Goal: Task Accomplishment & Management: Use online tool/utility

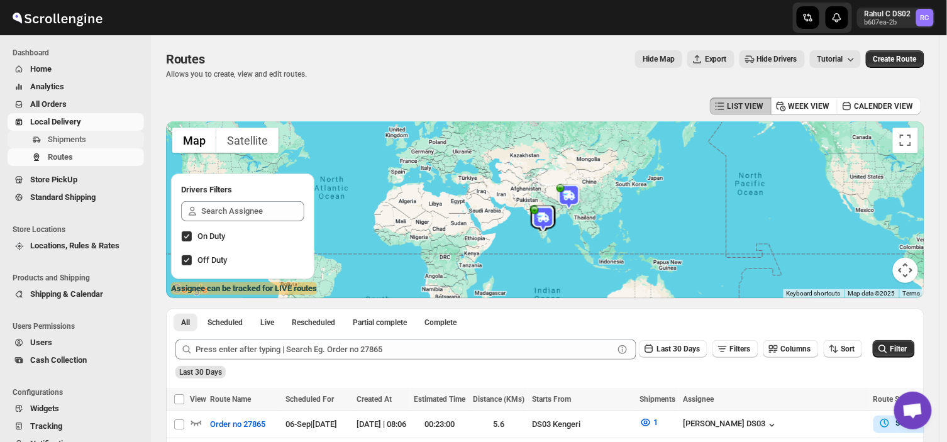
drag, startPoint x: 79, startPoint y: 148, endPoint x: 83, endPoint y: 140, distance: 9.0
click at [83, 140] on ul "Shipments Routes" at bounding box center [72, 148] width 145 height 35
click at [83, 140] on span "Shipments" at bounding box center [67, 139] width 38 height 9
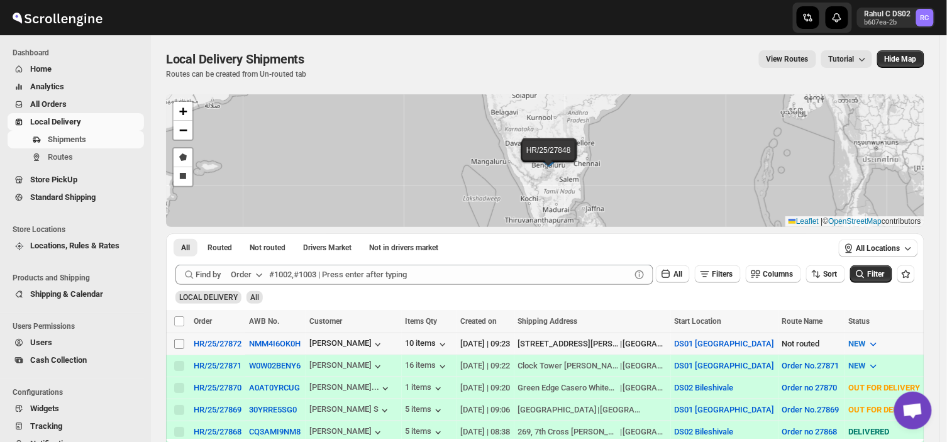
click at [179, 343] on input "Select shipment" at bounding box center [179, 344] width 10 height 10
checkbox input "true"
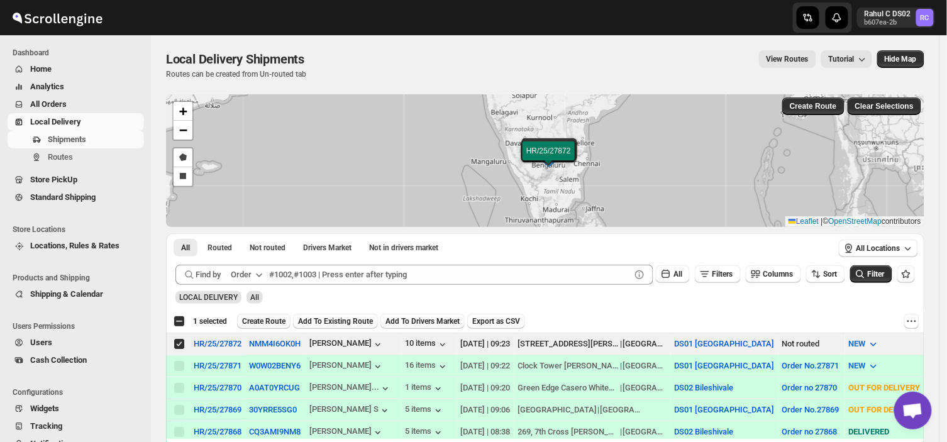
click at [258, 321] on span "Create Route" at bounding box center [263, 321] width 43 height 10
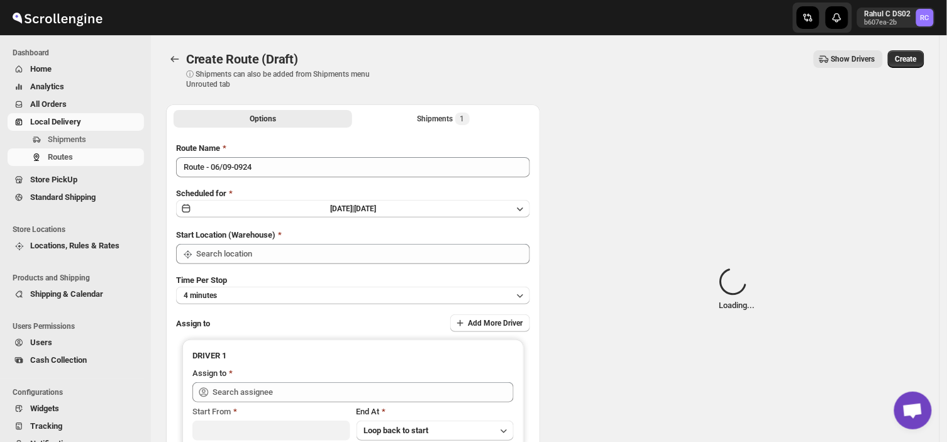
type input "DS01 [GEOGRAPHIC_DATA]"
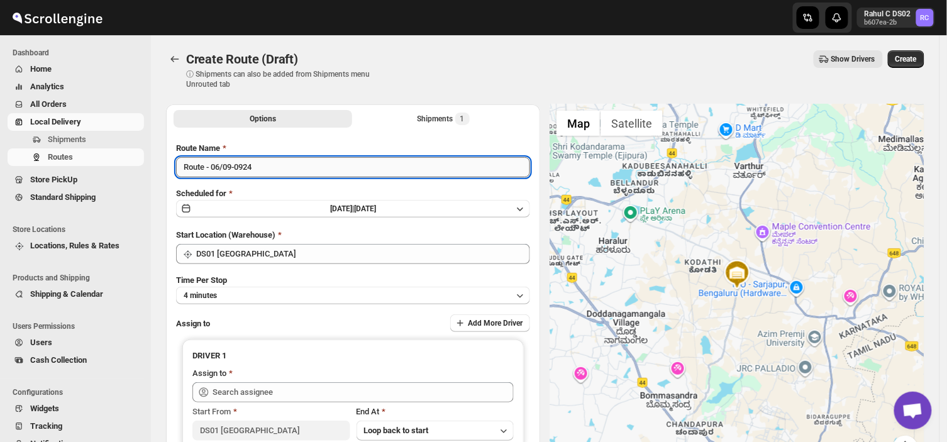
click at [262, 164] on input "Route - 06/09-0924" at bounding box center [353, 167] width 354 height 20
type input "R"
type input "Order no 27872"
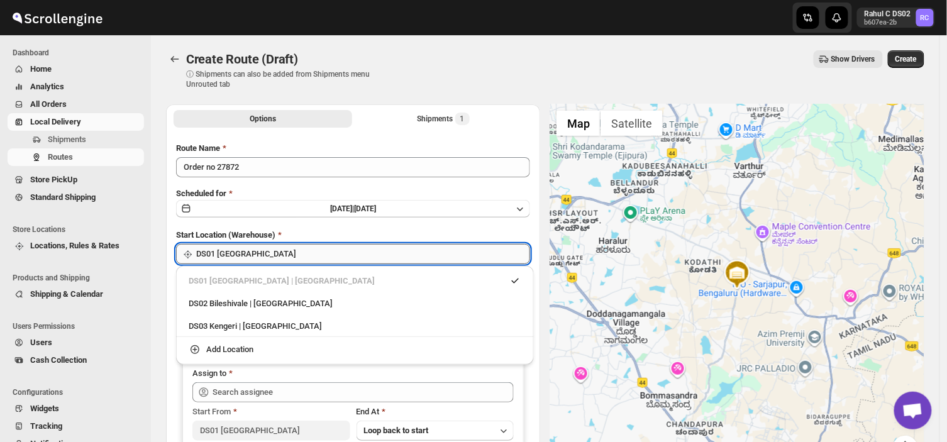
click at [272, 254] on input "DS01 [GEOGRAPHIC_DATA]" at bounding box center [363, 254] width 334 height 20
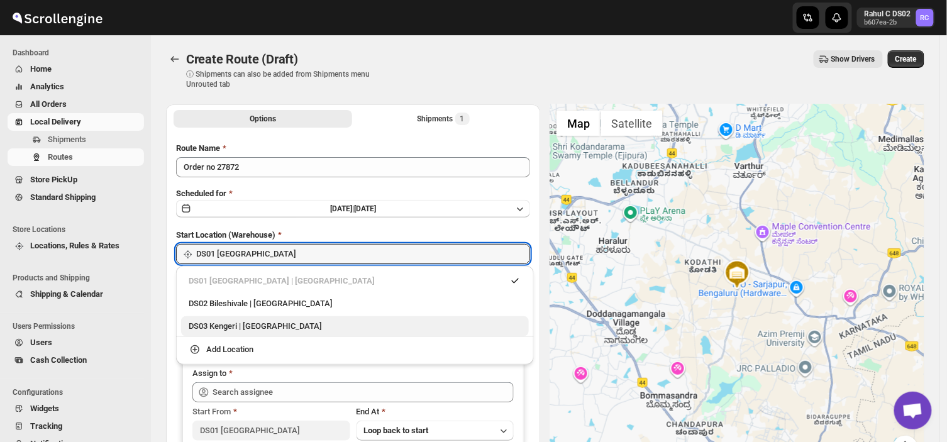
click at [216, 325] on div "DS03 Kengeri | [GEOGRAPHIC_DATA]" at bounding box center [355, 326] width 333 height 13
type input "DS03 Kengeri"
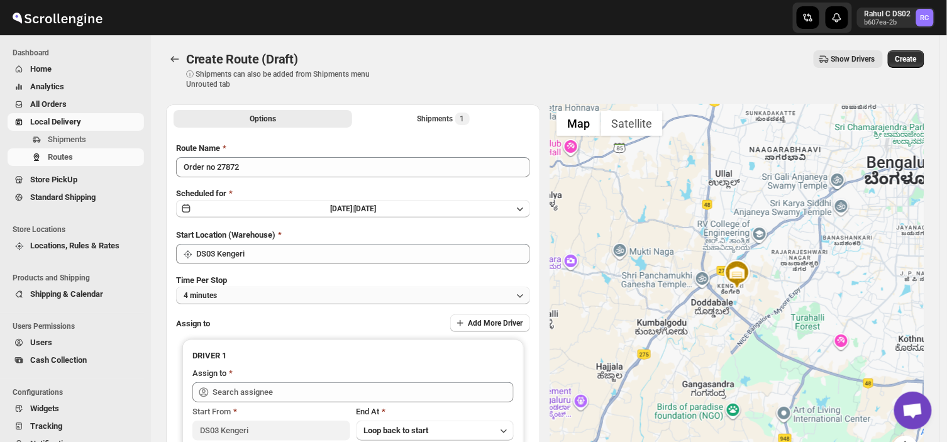
click at [267, 296] on button "4 minutes" at bounding box center [353, 296] width 354 height 18
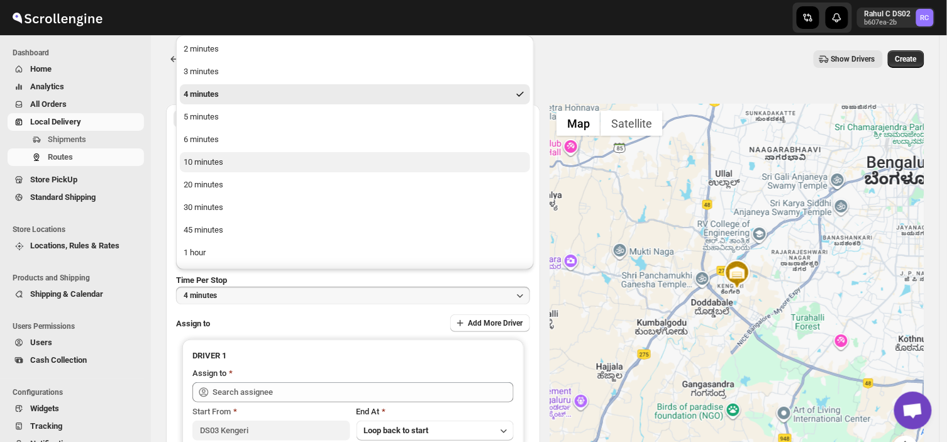
click at [224, 162] on button "10 minutes" at bounding box center [355, 162] width 350 height 20
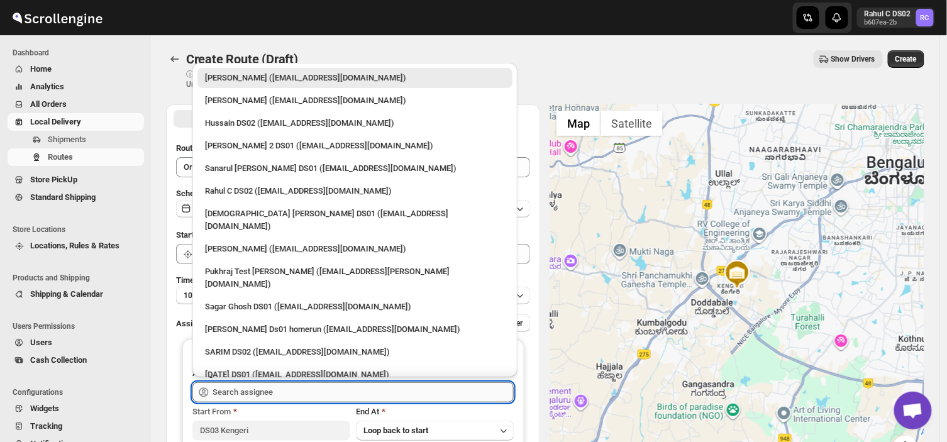
click at [294, 391] on input "text" at bounding box center [363, 392] width 301 height 20
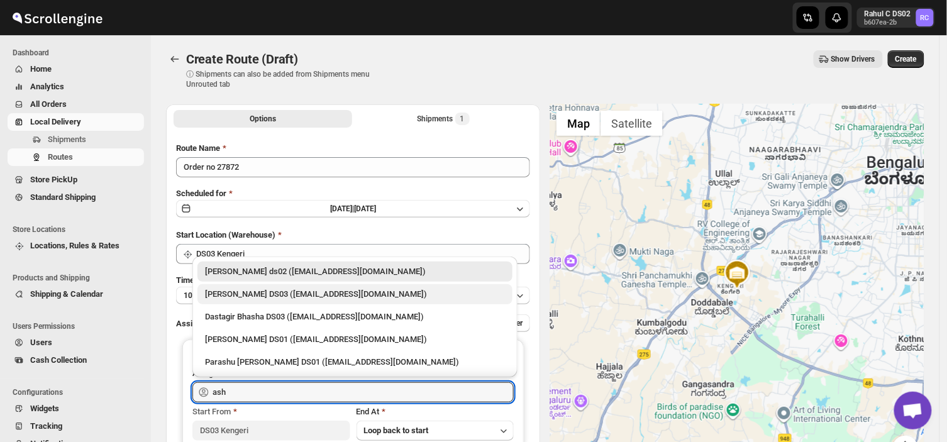
click at [250, 292] on div "[PERSON_NAME] DS03 ([EMAIL_ADDRESS][DOMAIN_NAME])" at bounding box center [355, 294] width 300 height 13
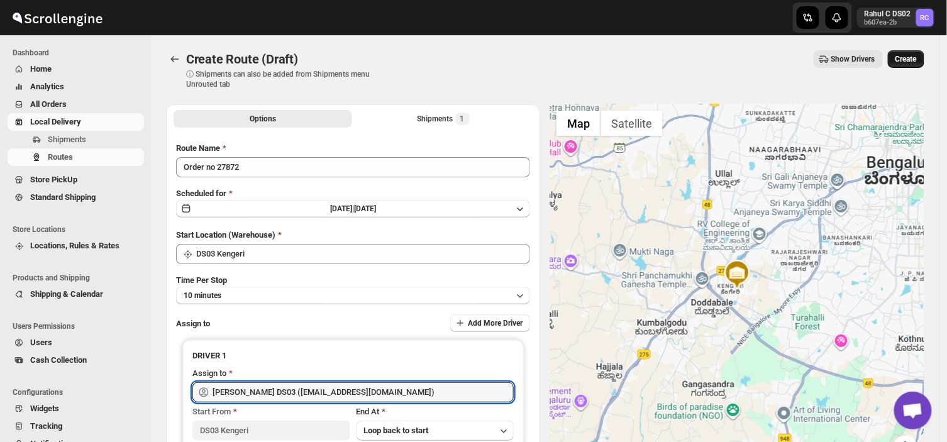
type input "[PERSON_NAME] DS03 ([EMAIL_ADDRESS][DOMAIN_NAME])"
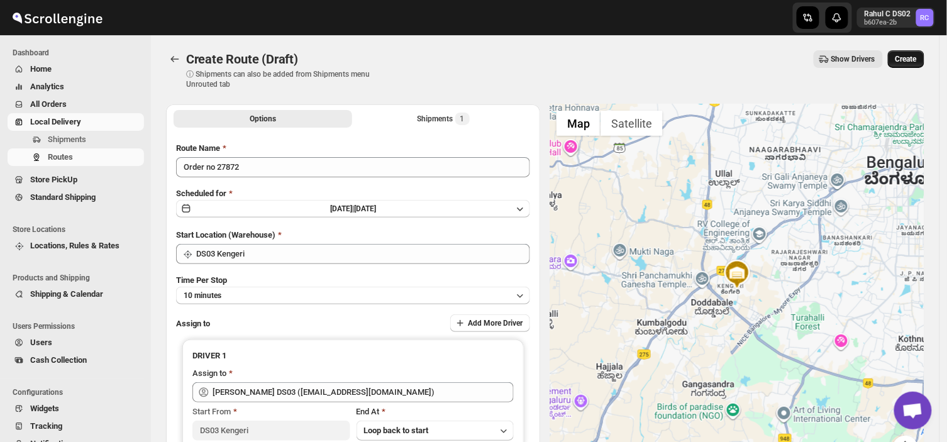
click at [914, 55] on span "Create" at bounding box center [906, 59] width 21 height 10
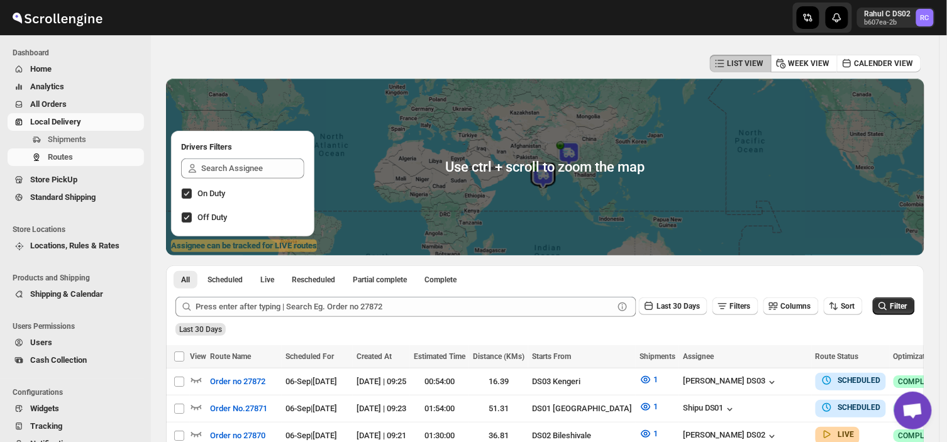
scroll to position [47, 0]
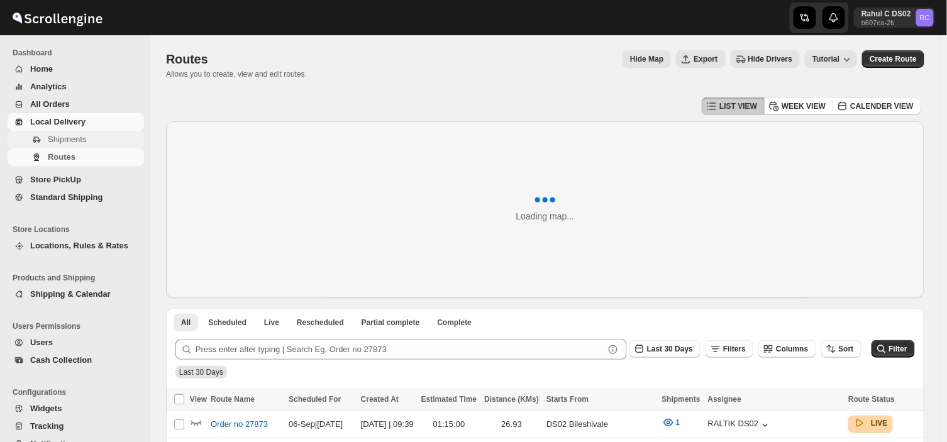
click at [87, 147] on button "Shipments" at bounding box center [76, 140] width 136 height 18
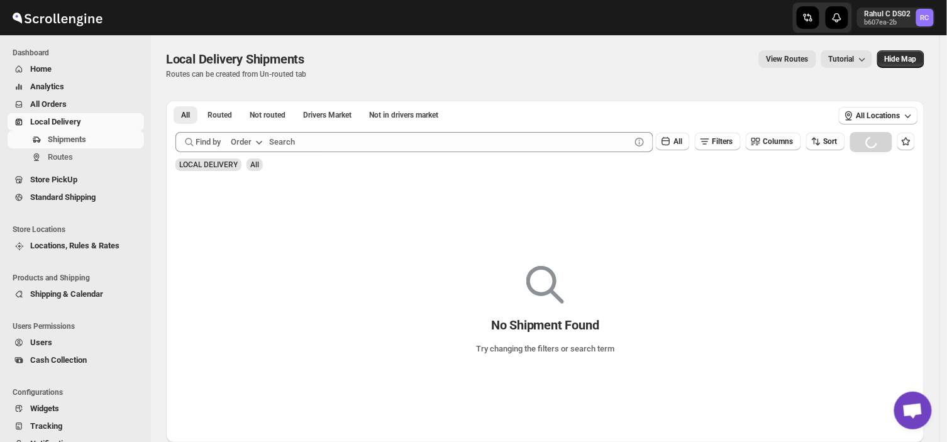
click at [91, 140] on span "Shipments" at bounding box center [95, 139] width 94 height 13
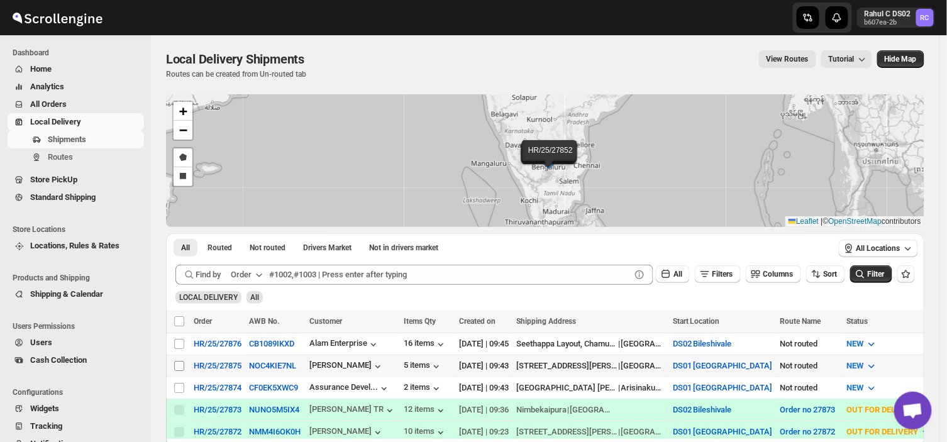
click at [181, 362] on input "Select shipment" at bounding box center [179, 366] width 10 height 10
checkbox input "true"
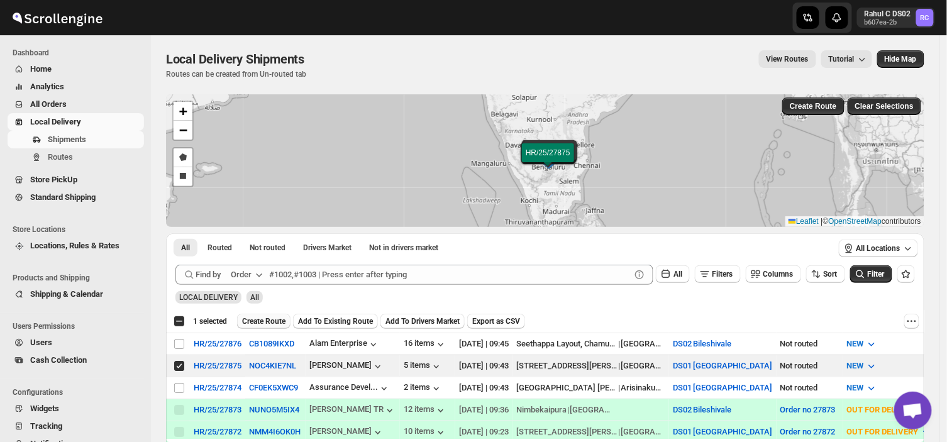
click at [261, 317] on span "Create Route" at bounding box center [263, 321] width 43 height 10
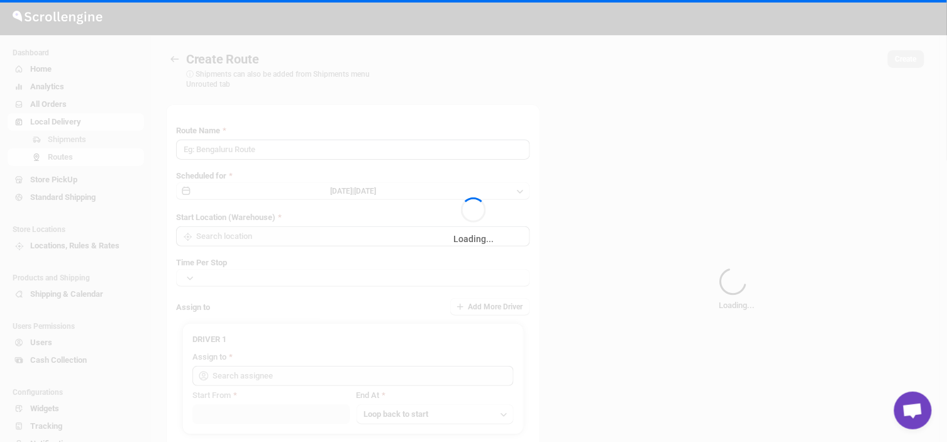
type input "Route - 06/09-0947"
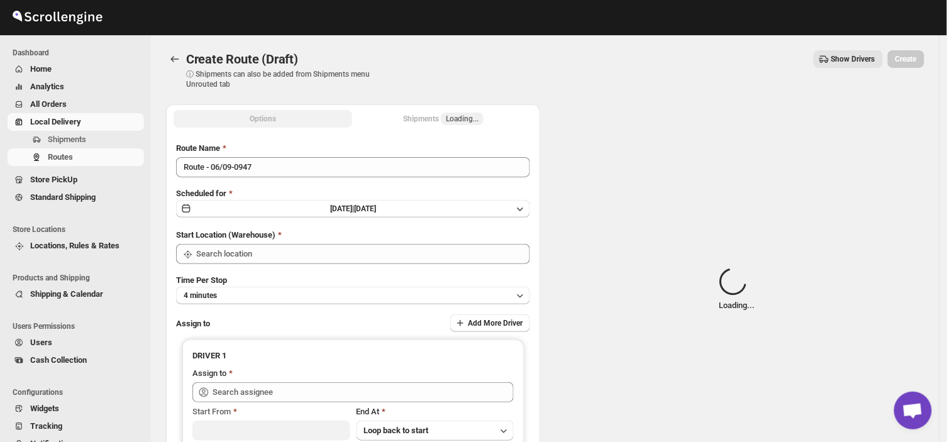
type input "DS01 [GEOGRAPHIC_DATA]"
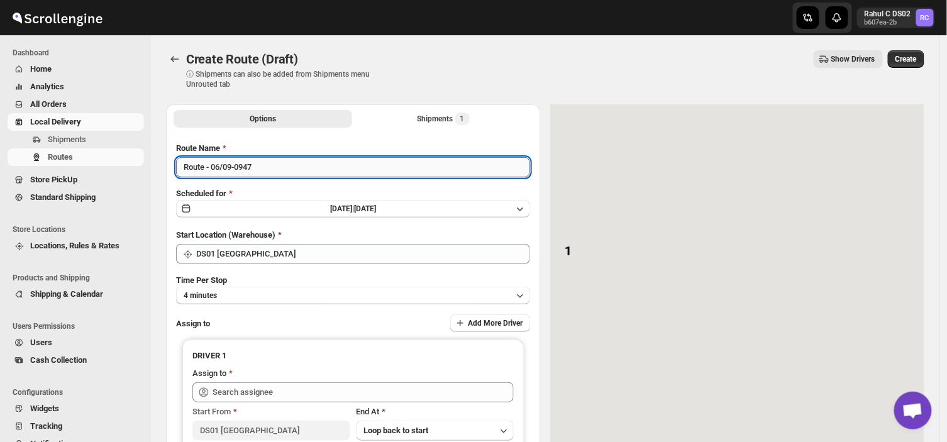
click at [260, 164] on input "Route - 06/09-0947" at bounding box center [353, 167] width 354 height 20
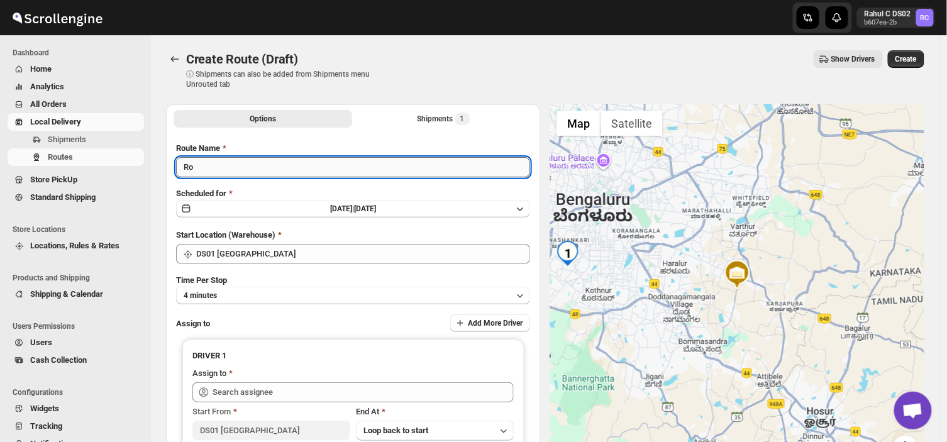
type input "R"
type input "Order no 27875"
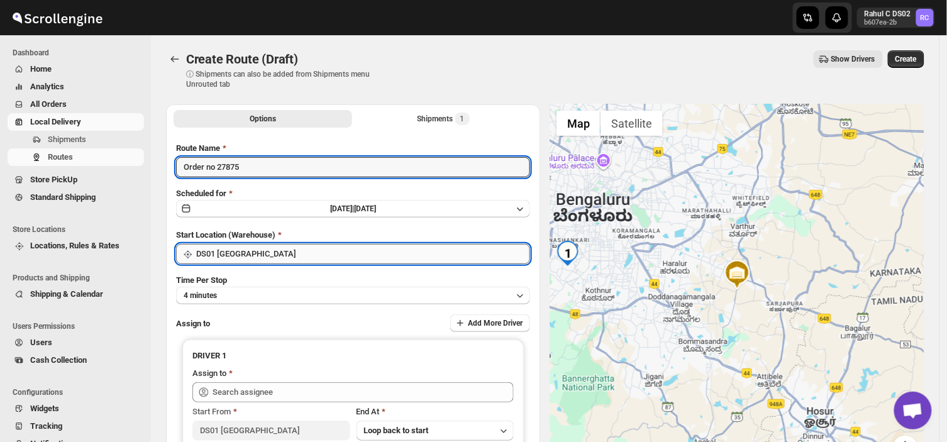
click at [269, 252] on input "DS01 [GEOGRAPHIC_DATA]" at bounding box center [363, 254] width 334 height 20
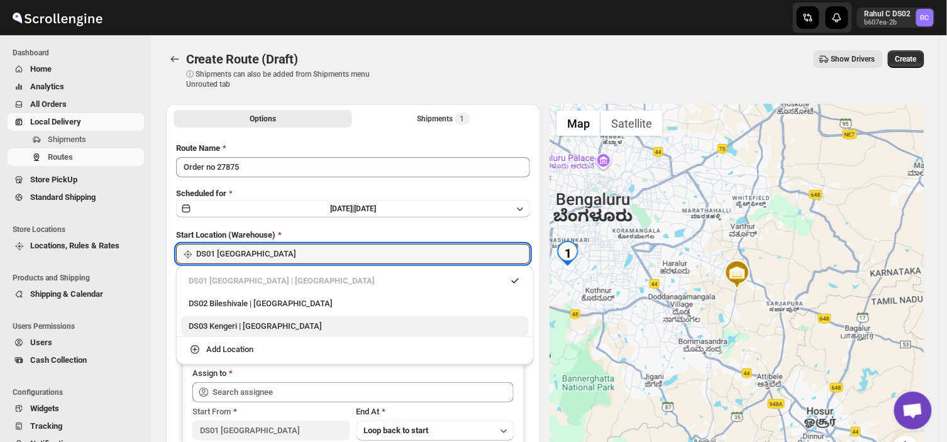
click at [233, 329] on div "DS03 Kengeri | [GEOGRAPHIC_DATA]" at bounding box center [355, 326] width 333 height 13
type input "DS03 Kengeri"
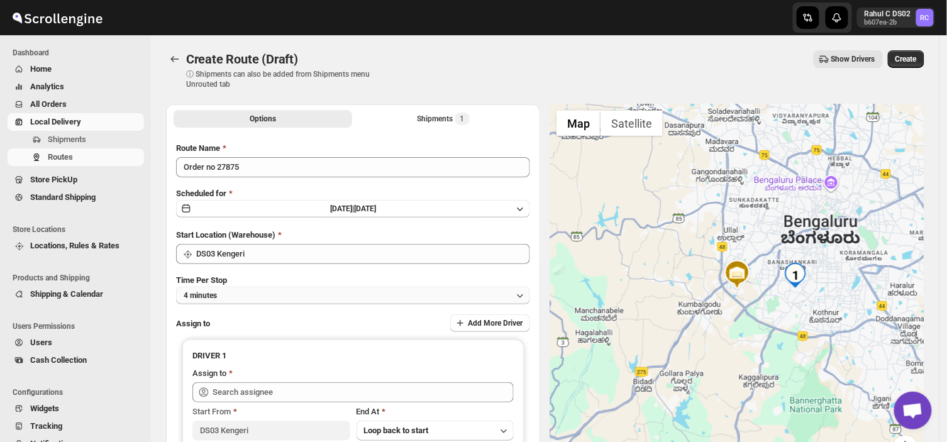
click at [246, 291] on button "4 minutes" at bounding box center [353, 296] width 354 height 18
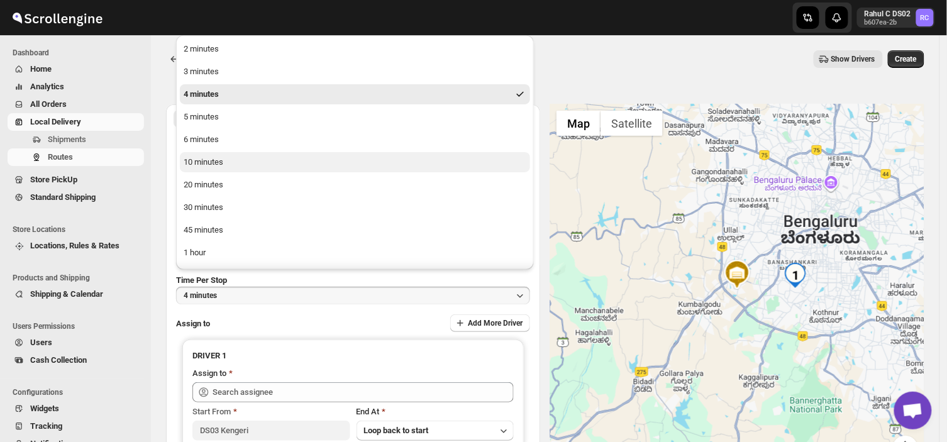
click at [237, 165] on button "10 minutes" at bounding box center [355, 162] width 350 height 20
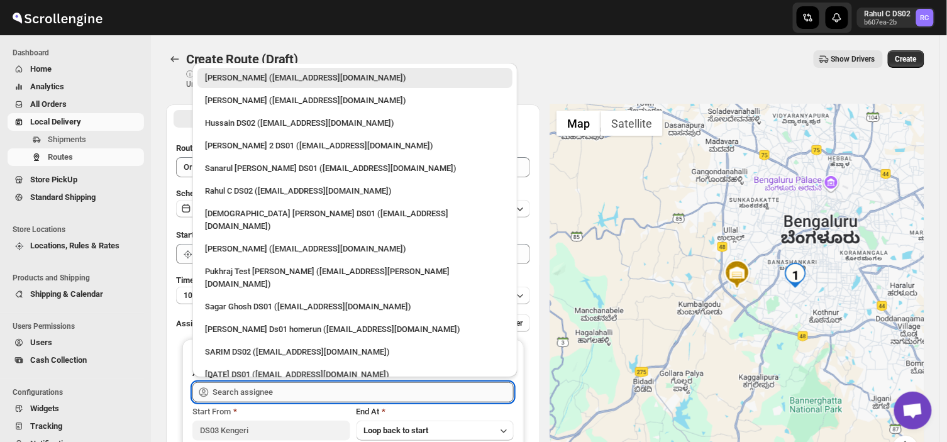
click at [279, 392] on input "text" at bounding box center [363, 392] width 301 height 20
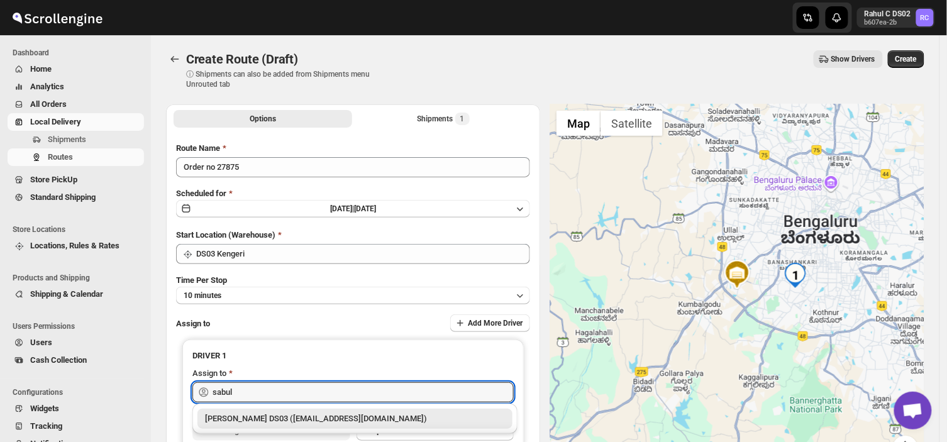
click at [291, 418] on div "[PERSON_NAME] DS03 ([EMAIL_ADDRESS][DOMAIN_NAME])" at bounding box center [355, 419] width 300 height 13
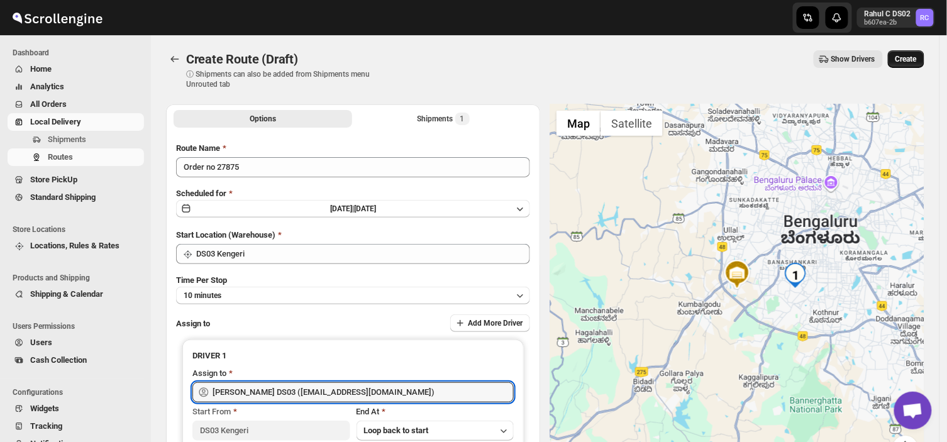
type input "[PERSON_NAME] DS03 ([EMAIL_ADDRESS][DOMAIN_NAME])"
click at [916, 57] on span "Create" at bounding box center [906, 59] width 21 height 10
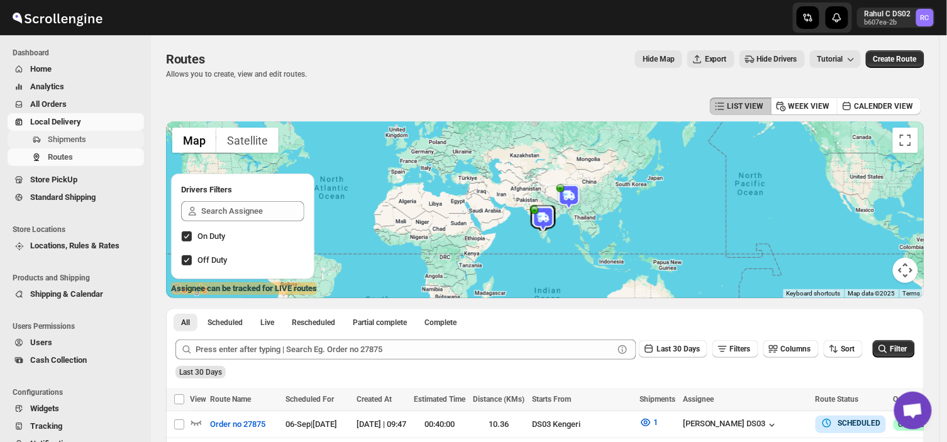
click at [98, 138] on span "Shipments" at bounding box center [95, 139] width 94 height 13
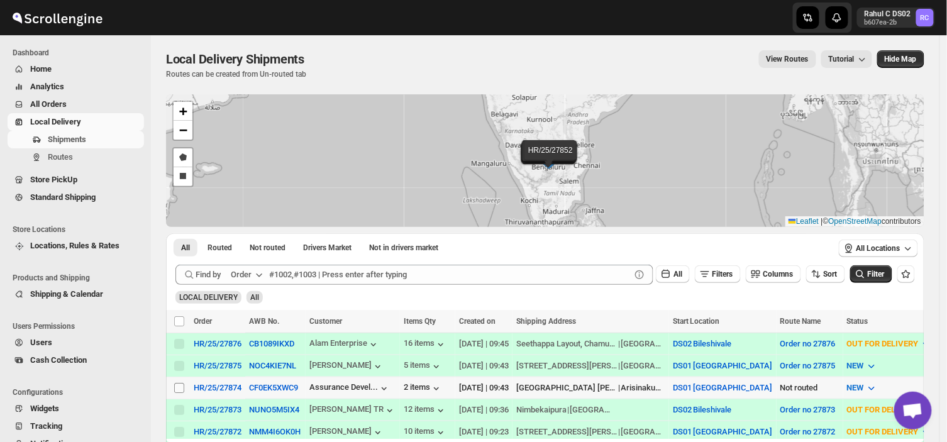
click at [179, 386] on input "Select shipment" at bounding box center [179, 388] width 10 height 10
checkbox input "true"
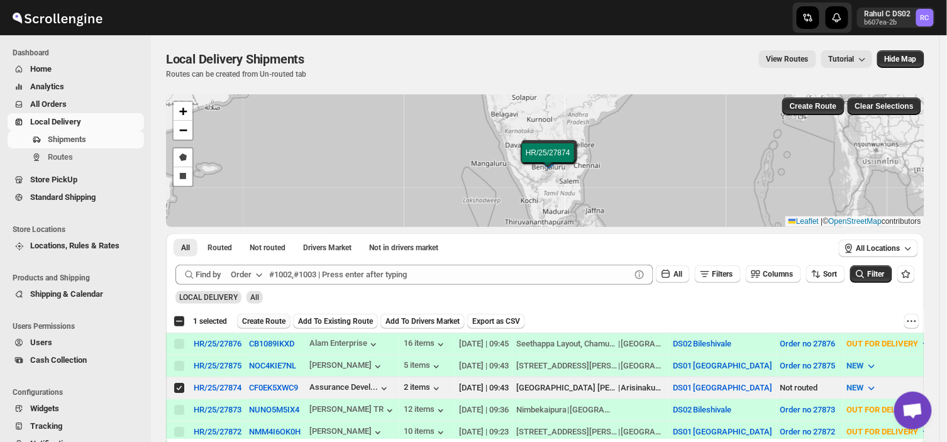
click at [265, 316] on span "Create Route" at bounding box center [263, 321] width 43 height 10
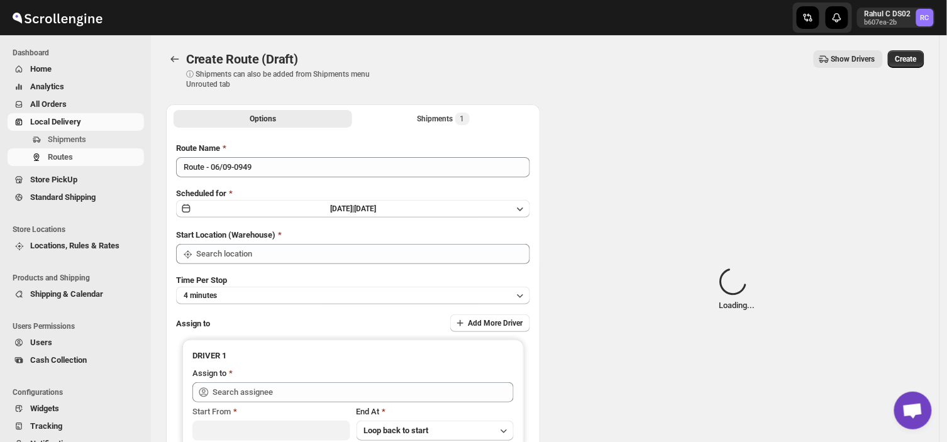
type input "DS01 [GEOGRAPHIC_DATA]"
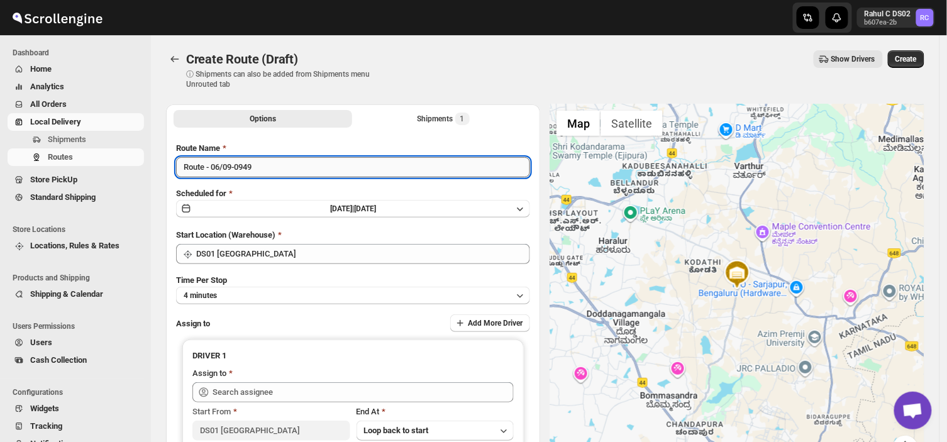
click at [265, 167] on input "Route - 06/09-0949" at bounding box center [353, 167] width 354 height 20
type input "R"
type input "Order no 27874"
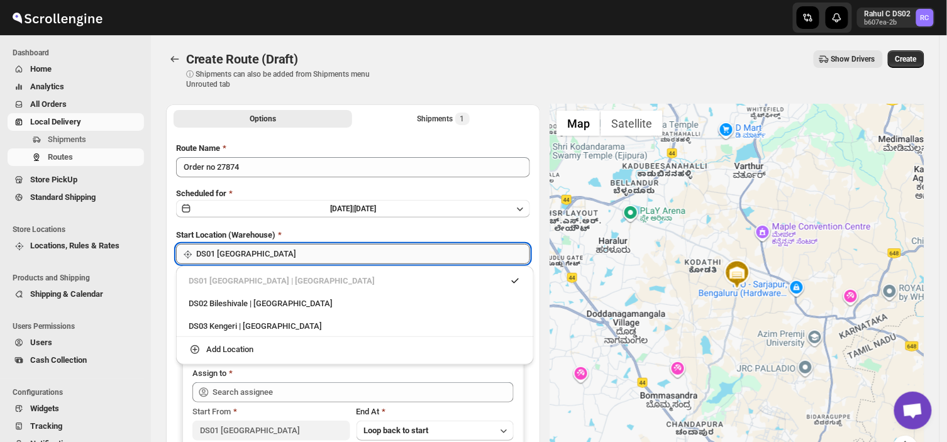
click at [261, 253] on input "DS01 [GEOGRAPHIC_DATA]" at bounding box center [363, 254] width 334 height 20
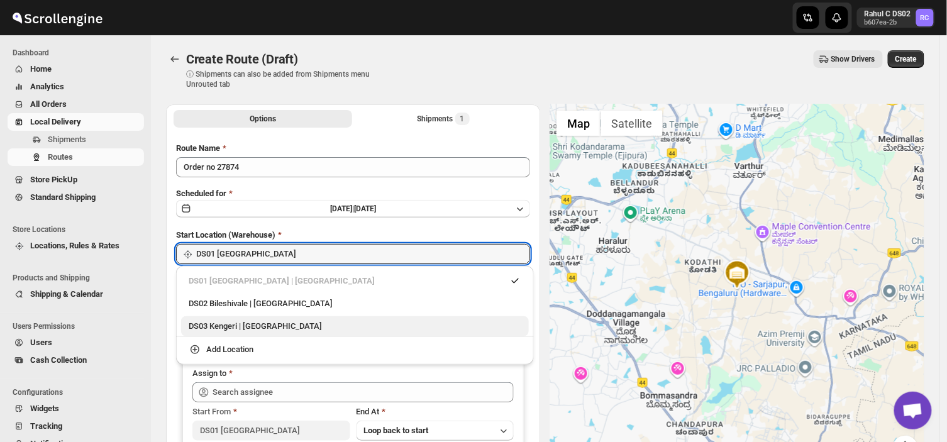
click at [208, 328] on div "DS03 Kengeri | [GEOGRAPHIC_DATA]" at bounding box center [355, 326] width 333 height 13
type input "DS03 Kengeri"
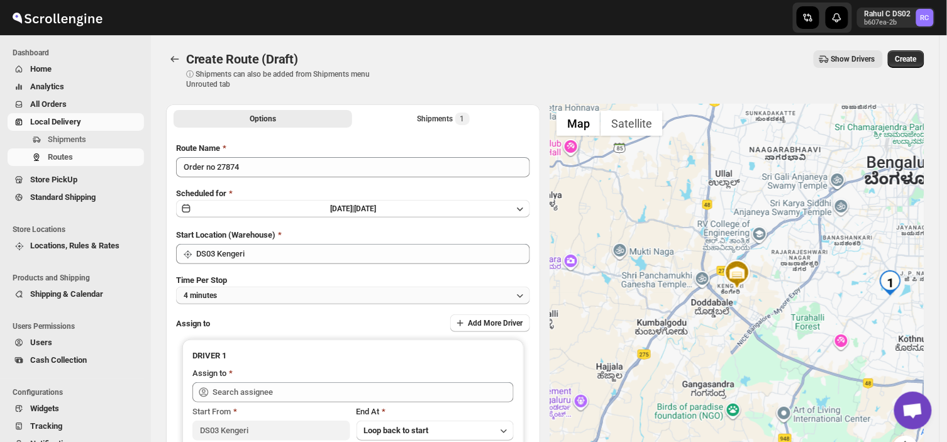
click at [241, 297] on button "4 minutes" at bounding box center [353, 296] width 354 height 18
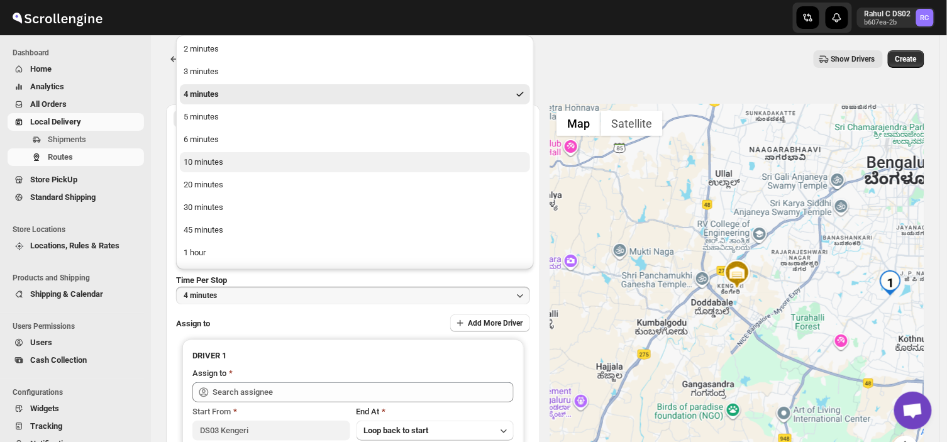
click at [210, 162] on div "10 minutes" at bounding box center [204, 162] width 40 height 13
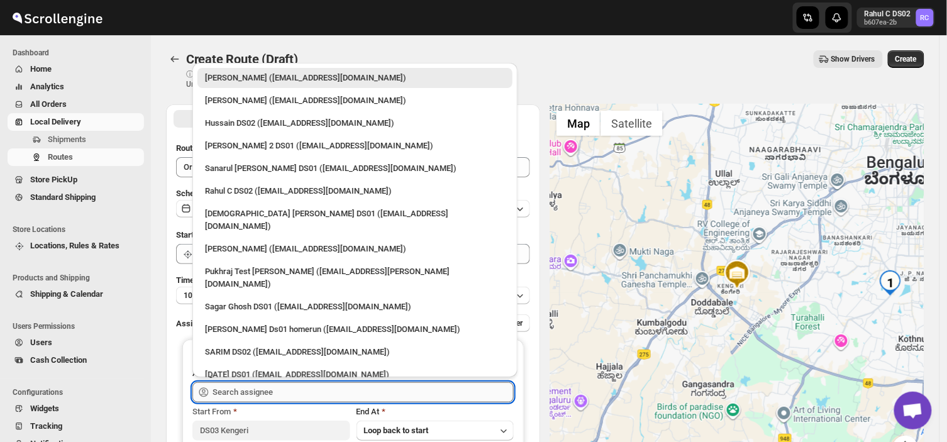
click at [286, 384] on input "text" at bounding box center [363, 392] width 301 height 20
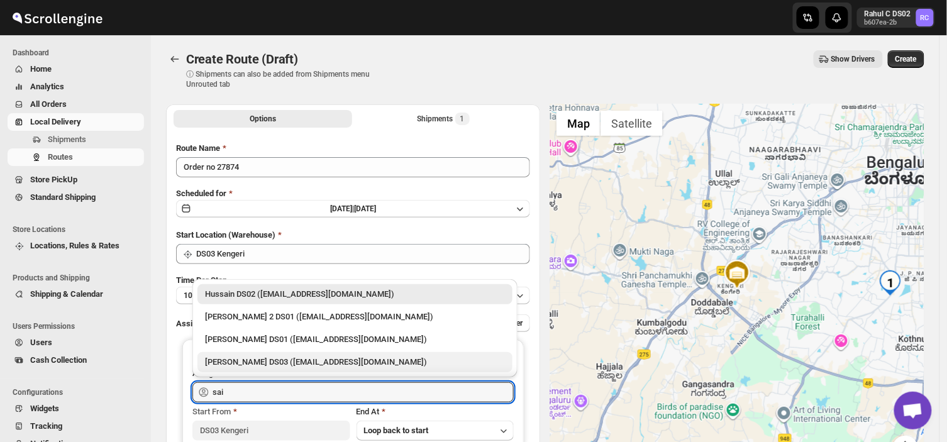
click at [316, 359] on div "[PERSON_NAME] DS03 ([EMAIL_ADDRESS][DOMAIN_NAME])" at bounding box center [355, 362] width 300 height 13
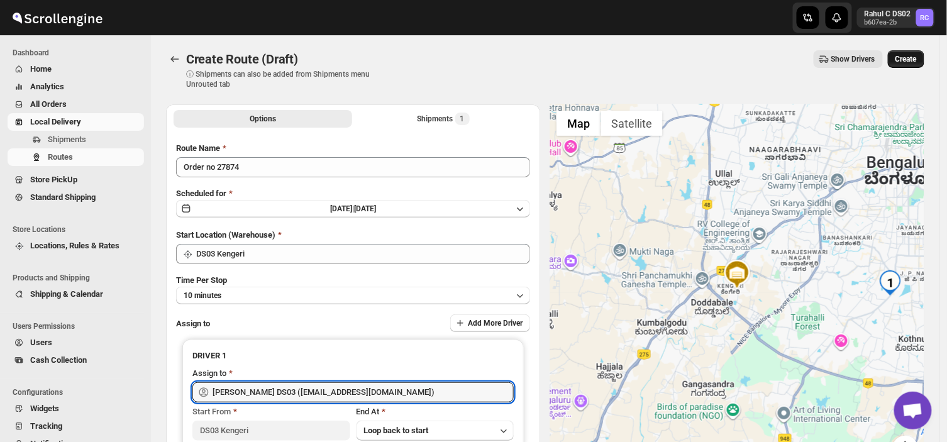
type input "[PERSON_NAME] DS03 ([EMAIL_ADDRESS][DOMAIN_NAME])"
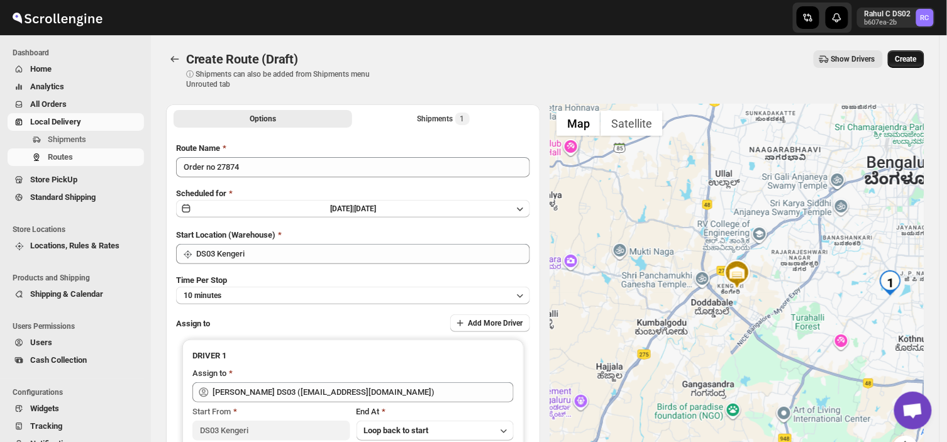
click at [910, 58] on span "Create" at bounding box center [906, 59] width 21 height 10
